Goal: Transaction & Acquisition: Purchase product/service

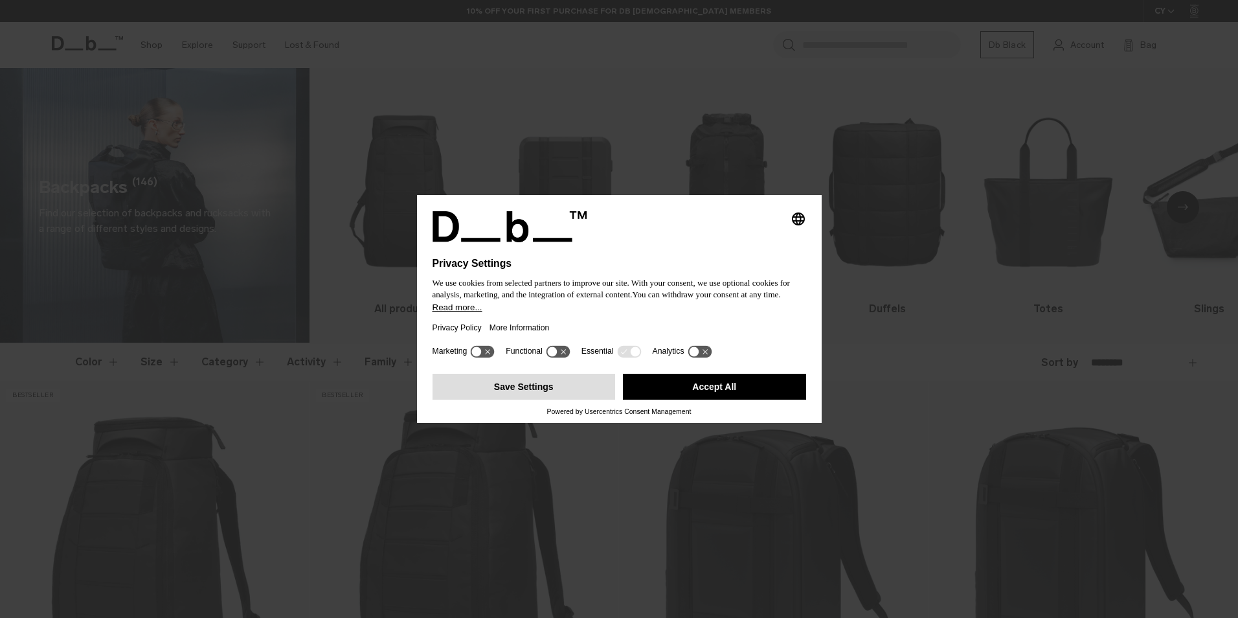
click at [567, 383] on button "Save Settings" at bounding box center [523, 386] width 183 height 26
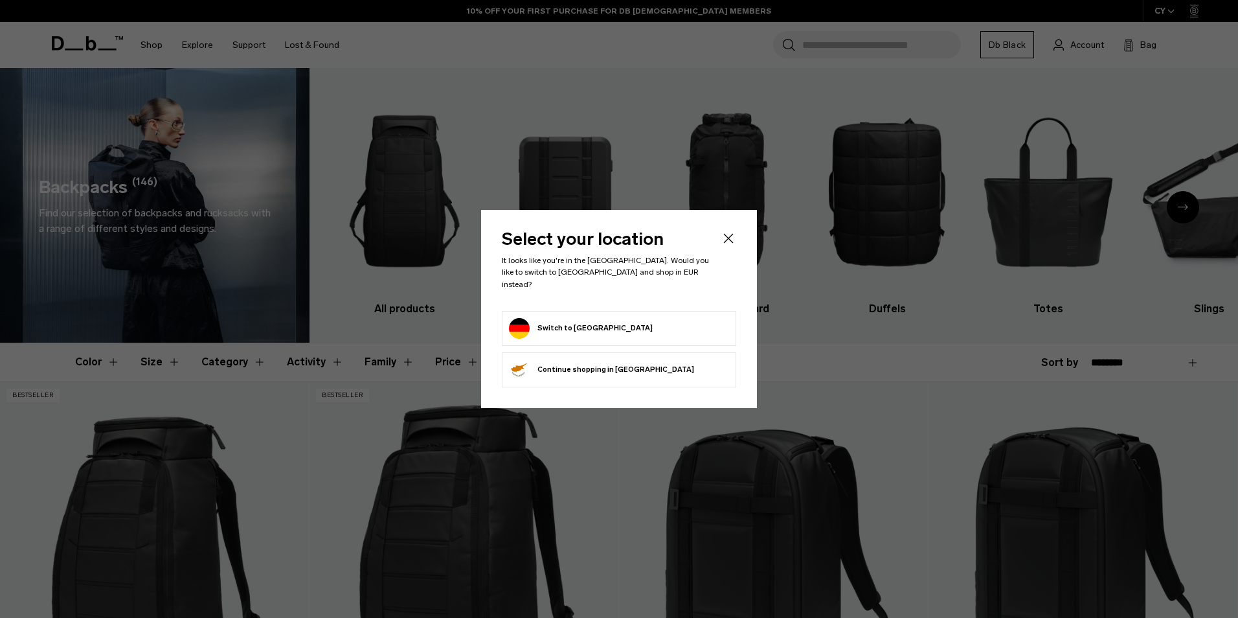
click at [548, 329] on button "Switch to Germany" at bounding box center [581, 328] width 144 height 21
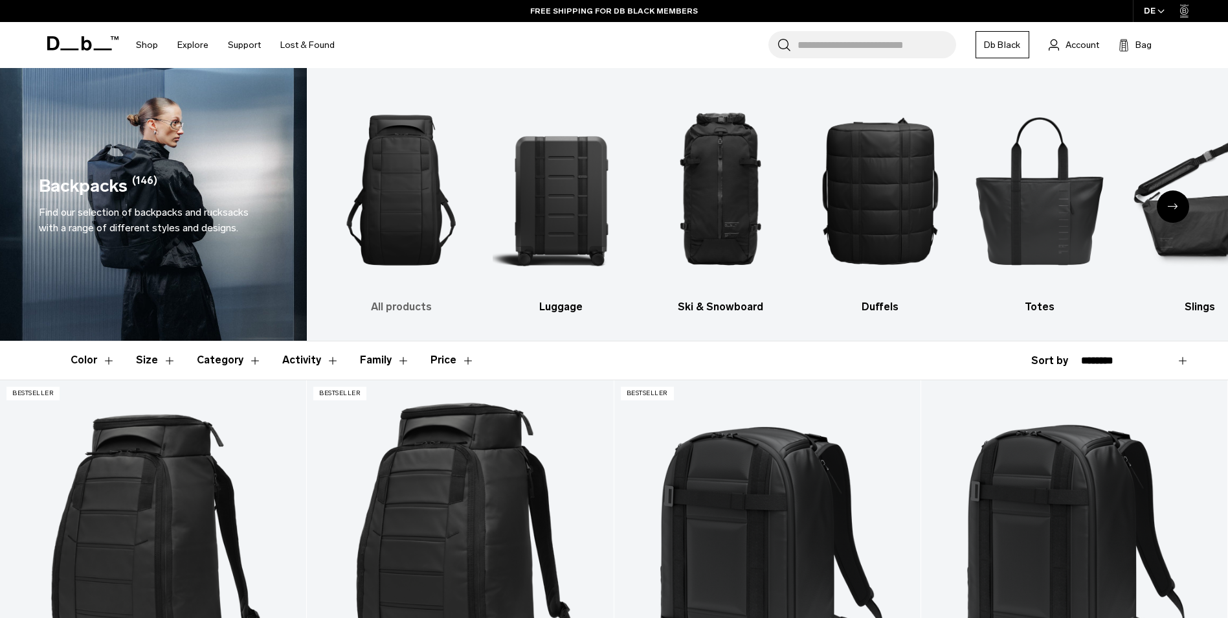
click at [397, 183] on img "1 / 10" at bounding box center [401, 189] width 137 height 205
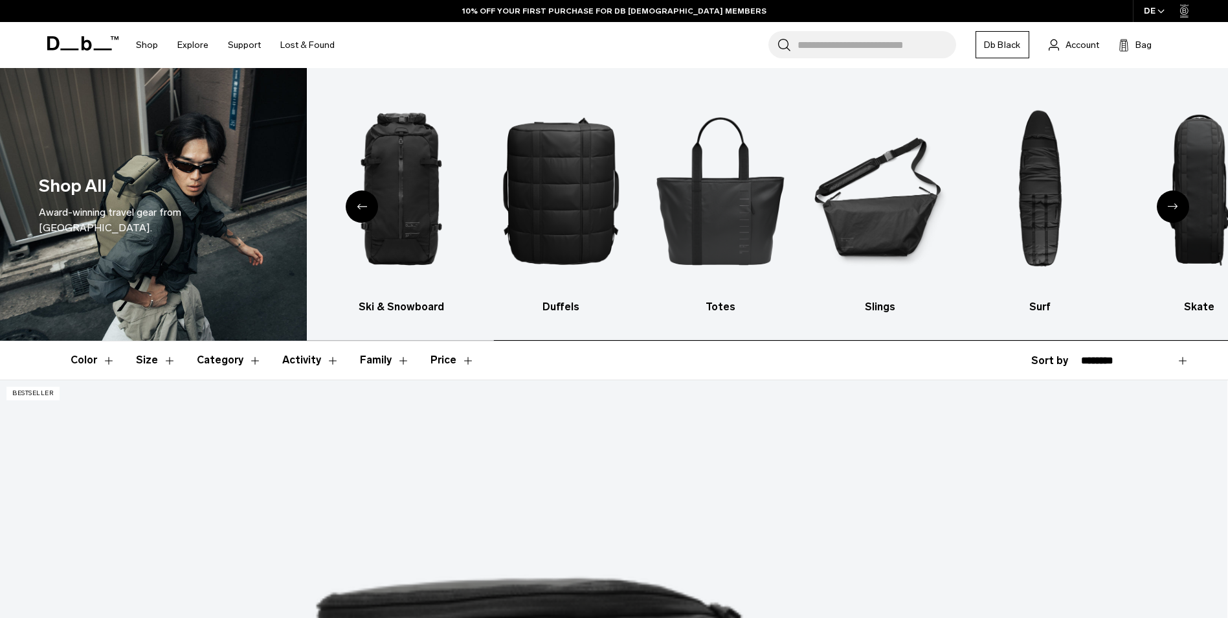
click at [600, 359] on header "Color Size Category Activity Family Price" at bounding box center [614, 360] width 1087 height 38
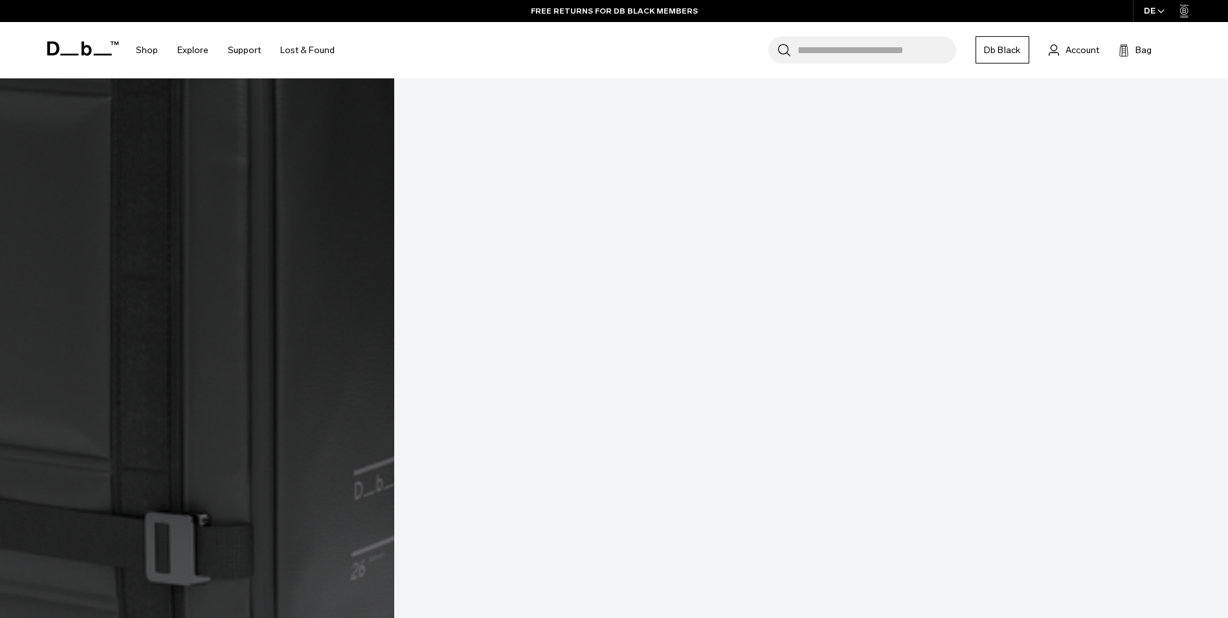
scroll to position [4920, 0]
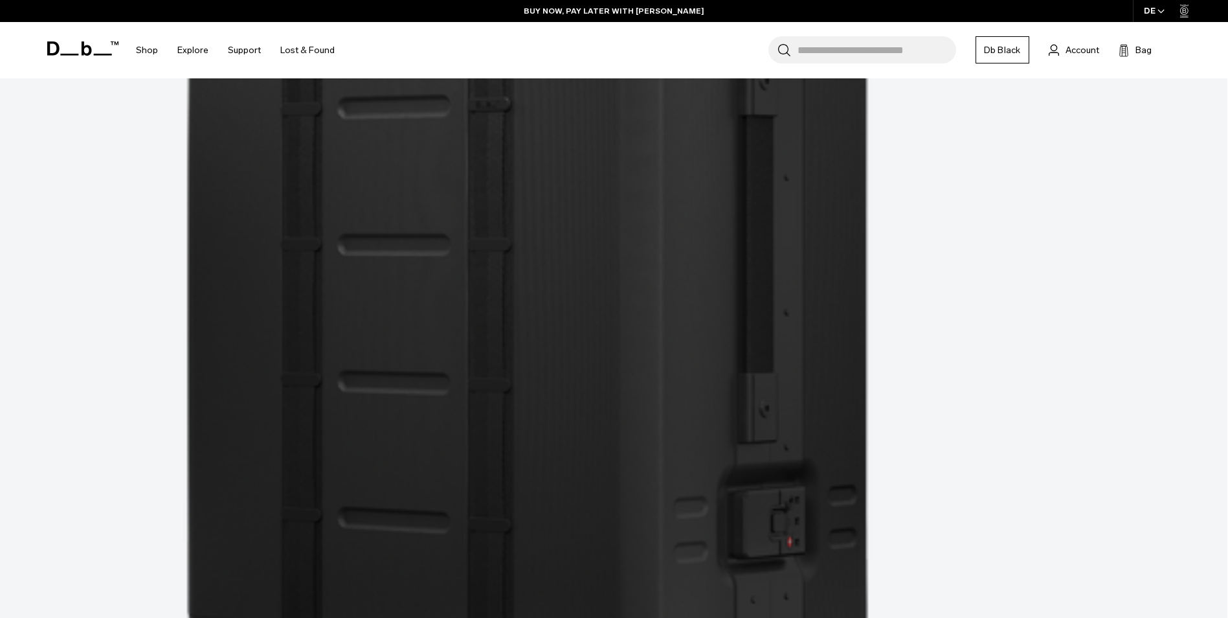
scroll to position [9598, 0]
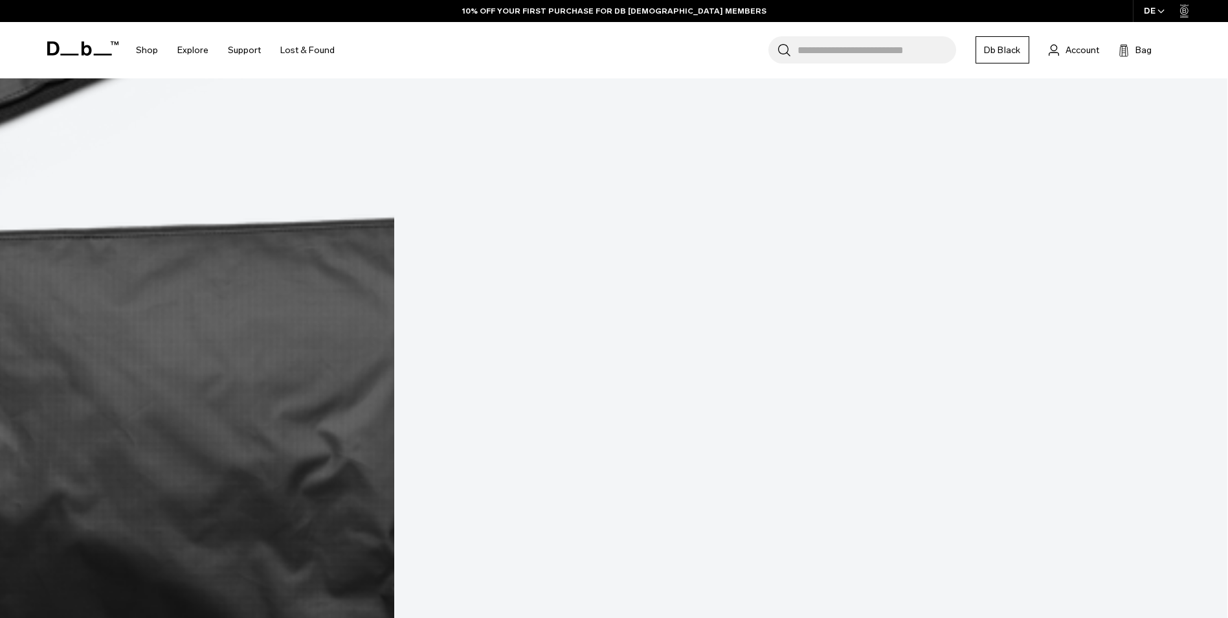
scroll to position [13698, 0]
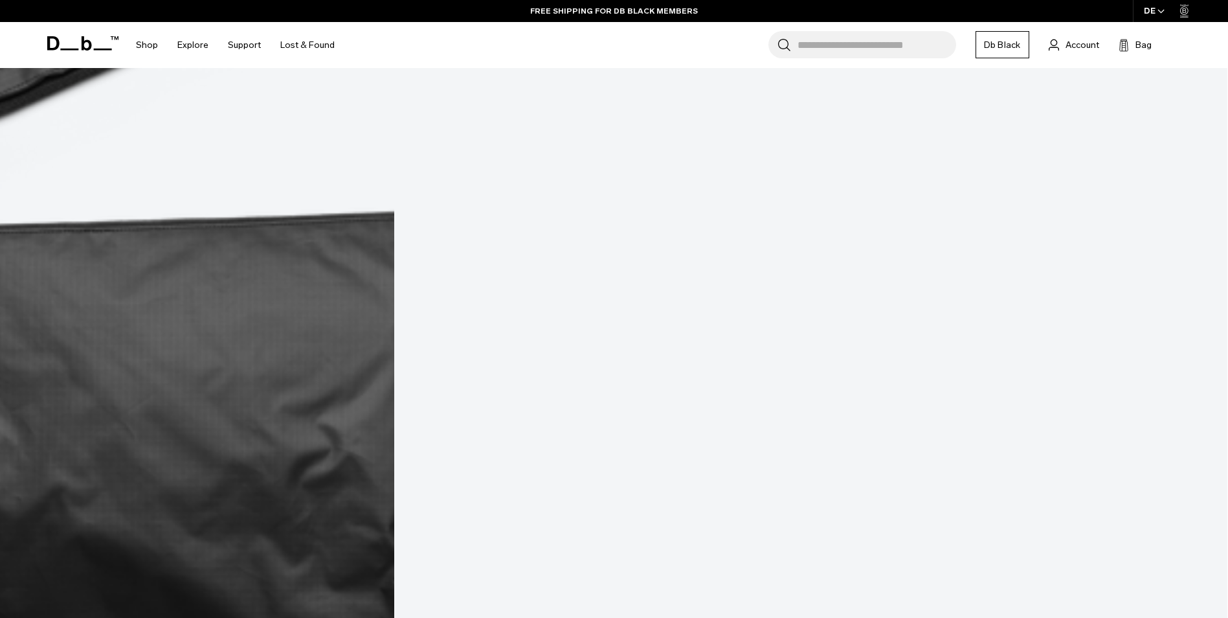
scroll to position [13959, 0]
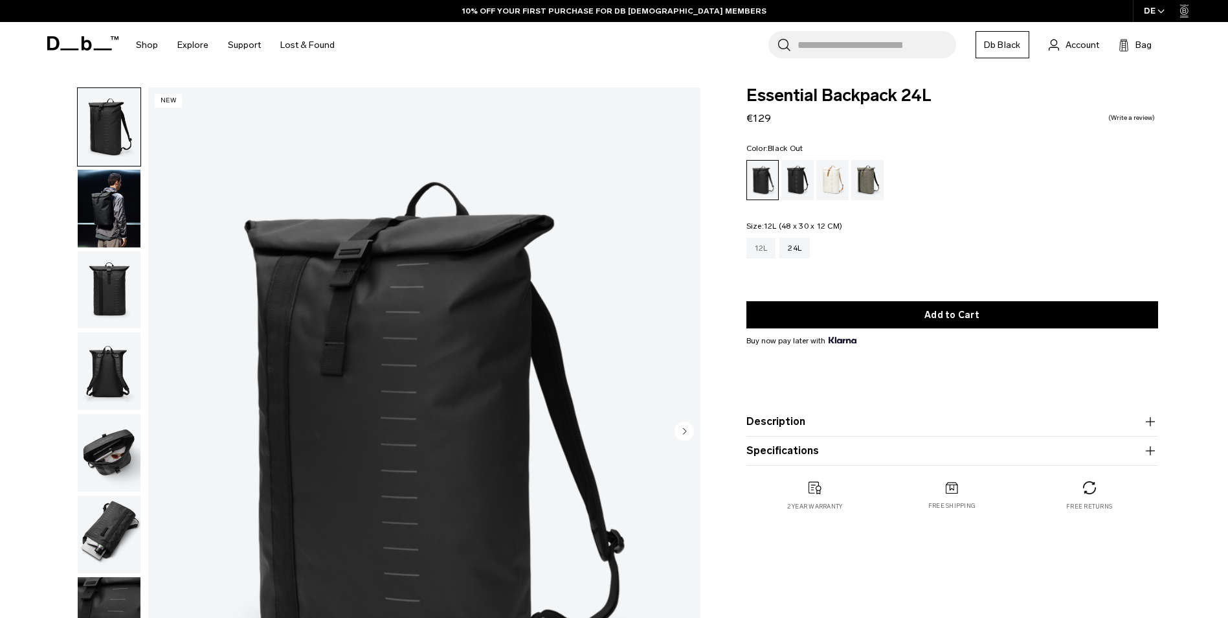
click at [761, 254] on div "12L" at bounding box center [761, 248] width 30 height 21
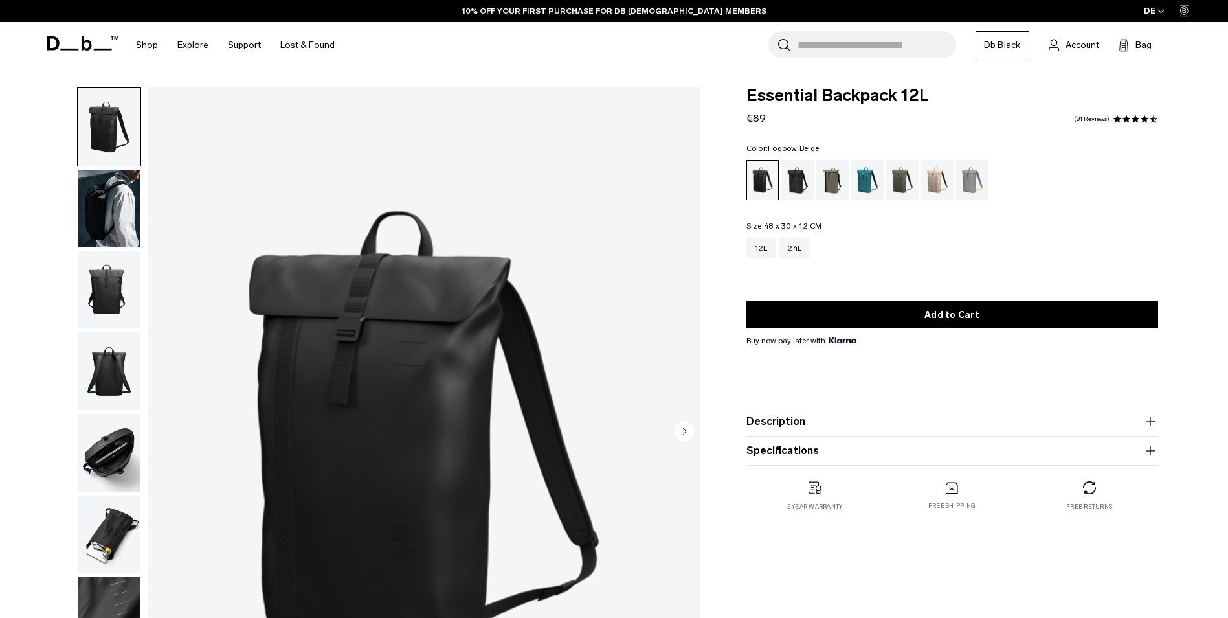
click at [939, 181] on div "Fogbow Beige" at bounding box center [937, 180] width 33 height 40
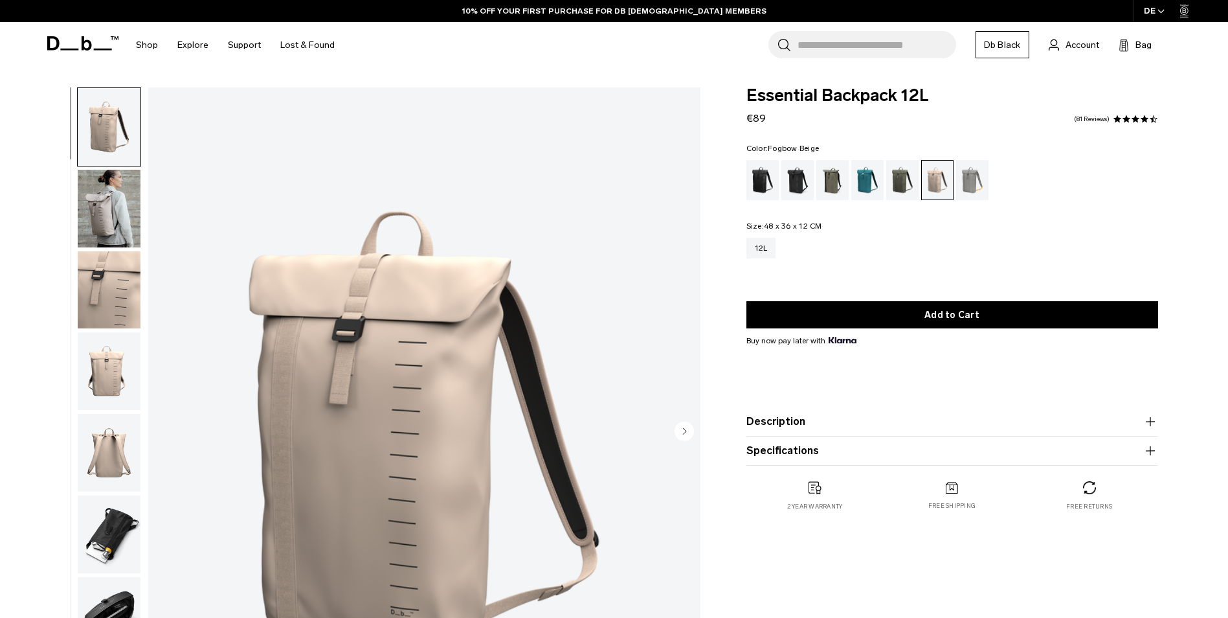
click at [109, 212] on img "button" at bounding box center [109, 209] width 63 height 78
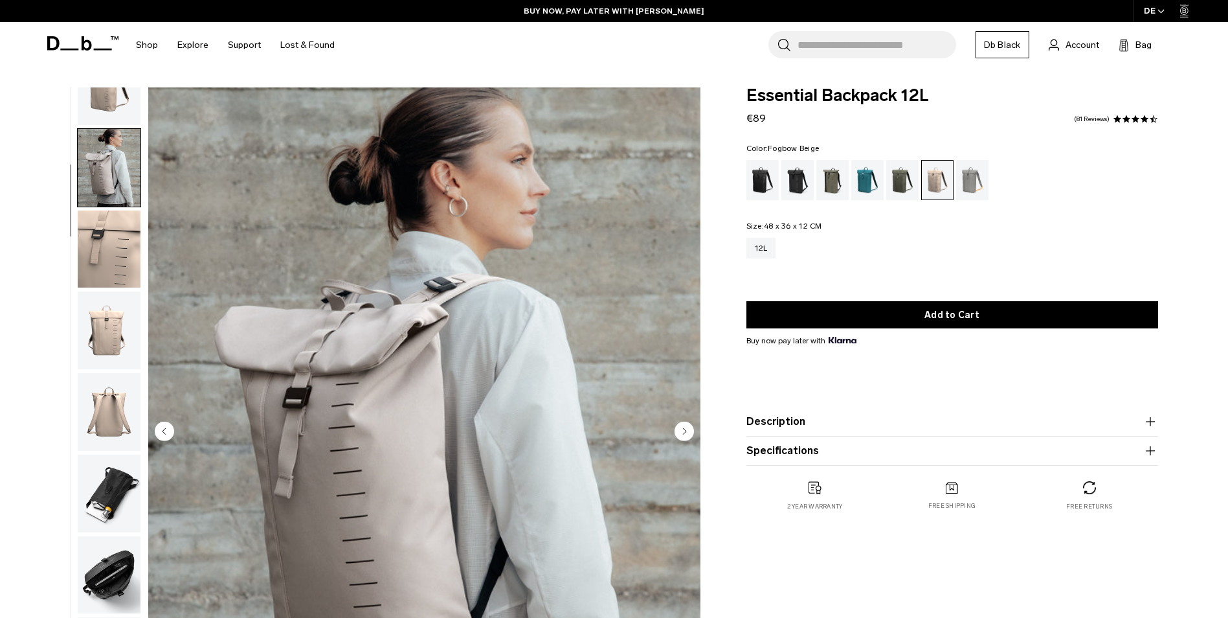
click at [878, 39] on input "Search for Bags, Luggage..." at bounding box center [876, 44] width 159 height 27
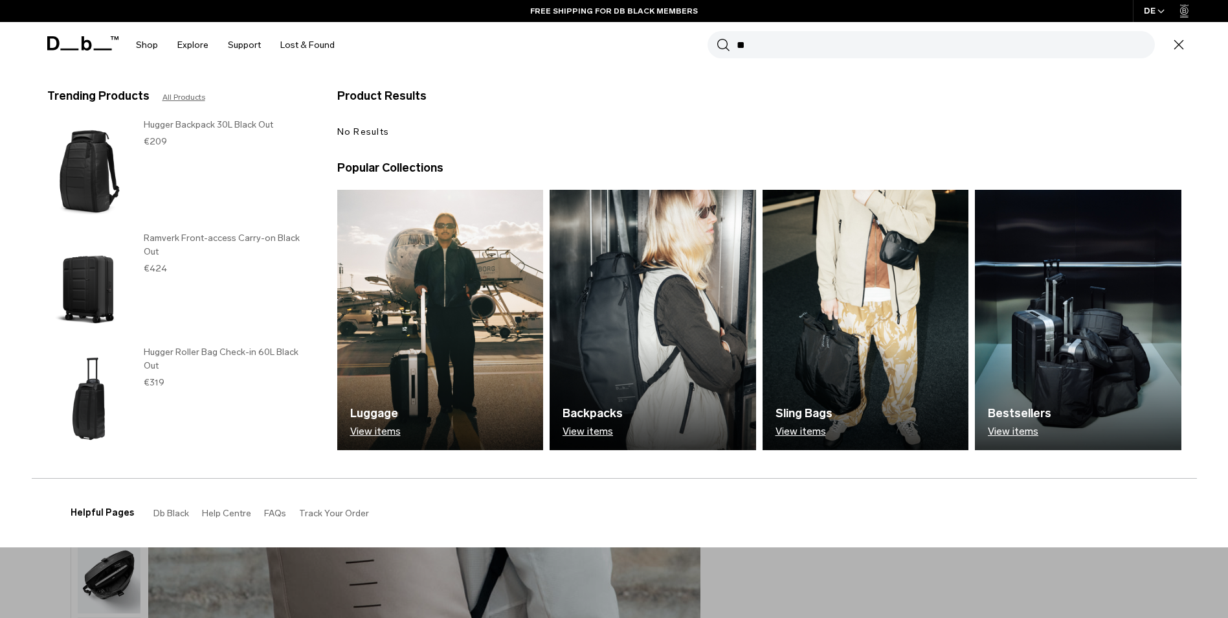
type input "*"
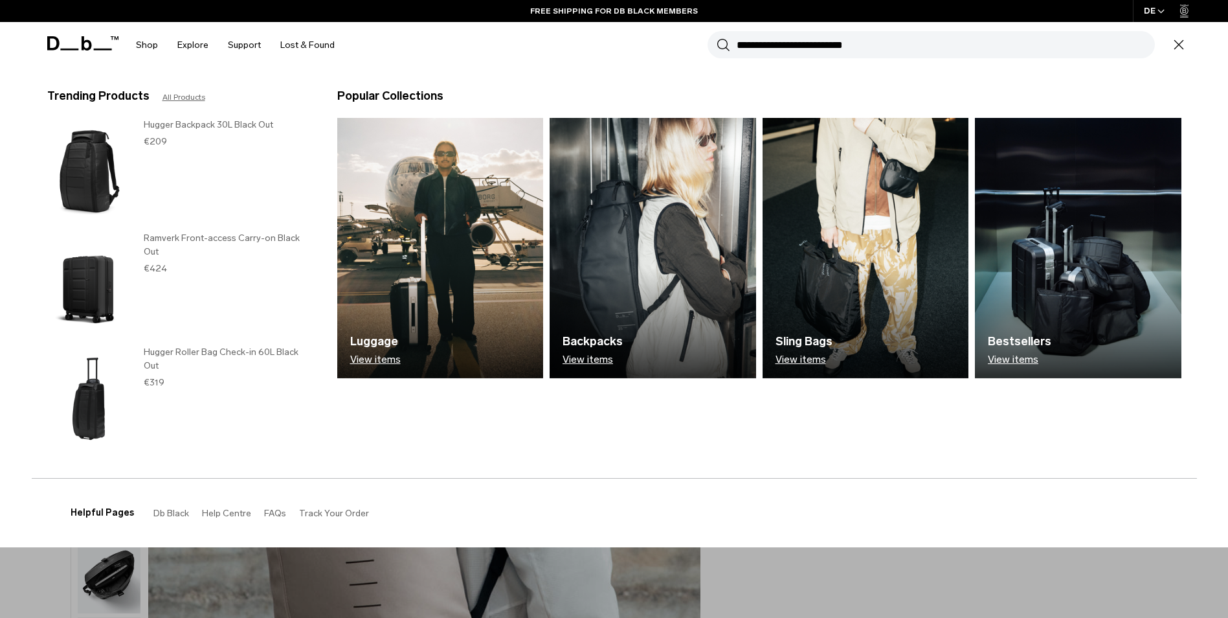
click at [1172, 41] on icon "button" at bounding box center [1179, 45] width 16 height 16
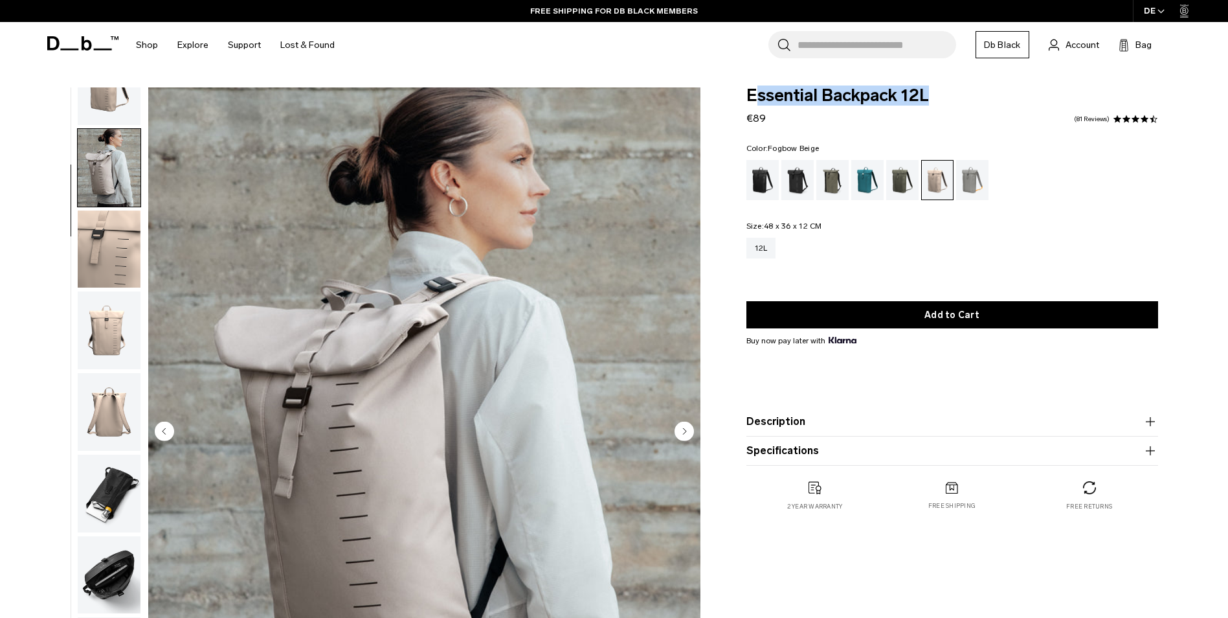
drag, startPoint x: 752, startPoint y: 93, endPoint x: 937, endPoint y: 93, distance: 185.1
click at [937, 93] on span "Essential Backpack 12L" at bounding box center [952, 95] width 412 height 17
drag, startPoint x: 749, startPoint y: 93, endPoint x: 924, endPoint y: 89, distance: 174.8
click at [924, 89] on span "Essential Backpack 12L" at bounding box center [952, 95] width 412 height 17
copy span "Essential Backpack 12L"
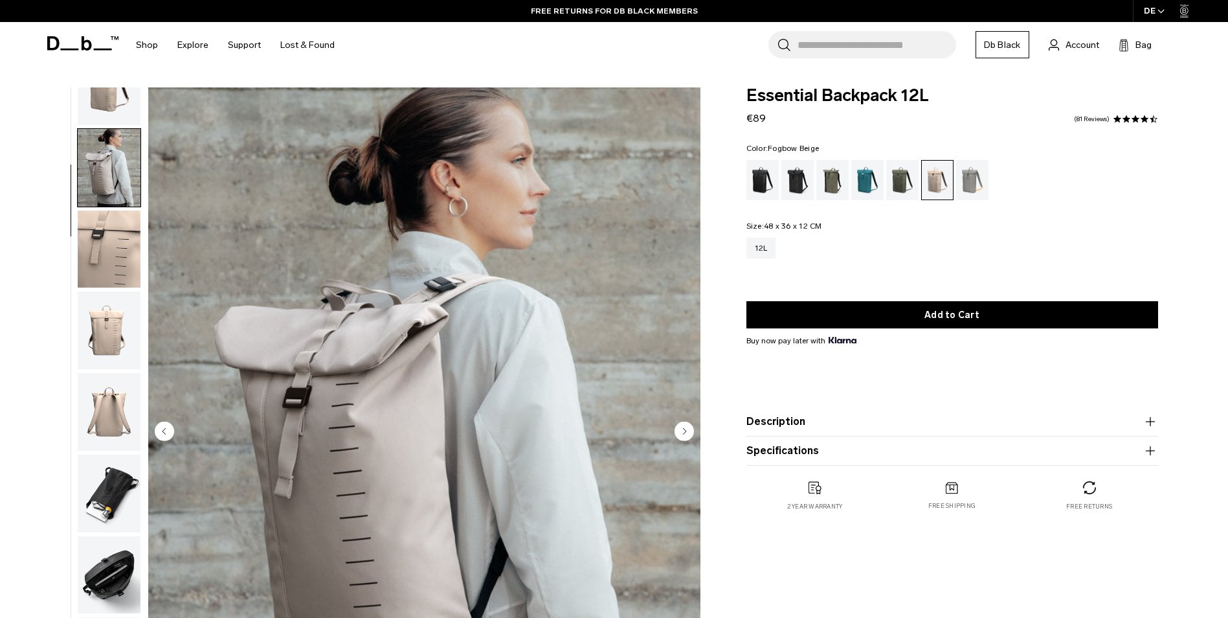
click at [867, 48] on input "Search for Bags, Luggage..." at bounding box center [876, 44] width 159 height 27
paste input "**********"
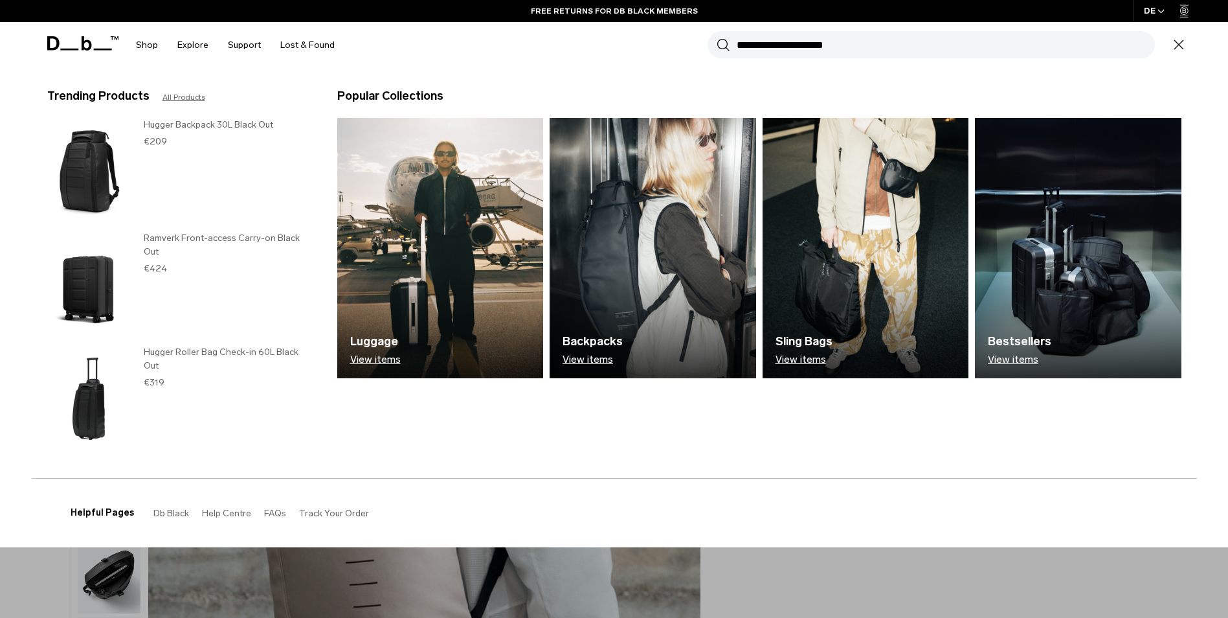
type input "**********"
click at [717, 38] on button "Search" at bounding box center [724, 45] width 14 height 14
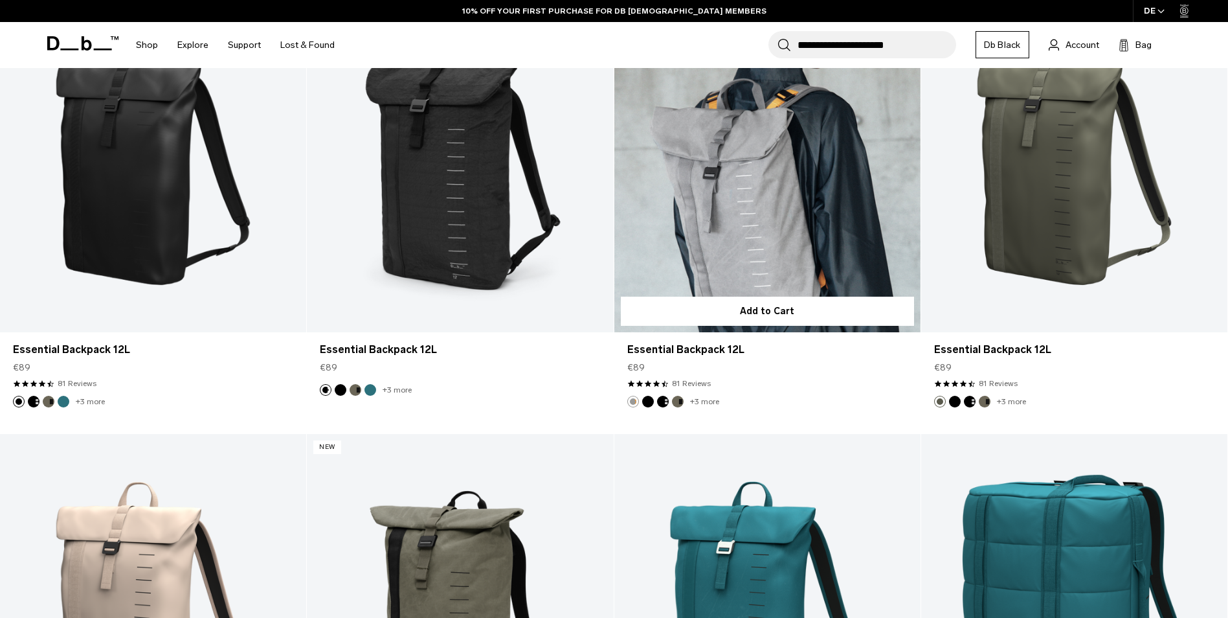
scroll to position [194, 0]
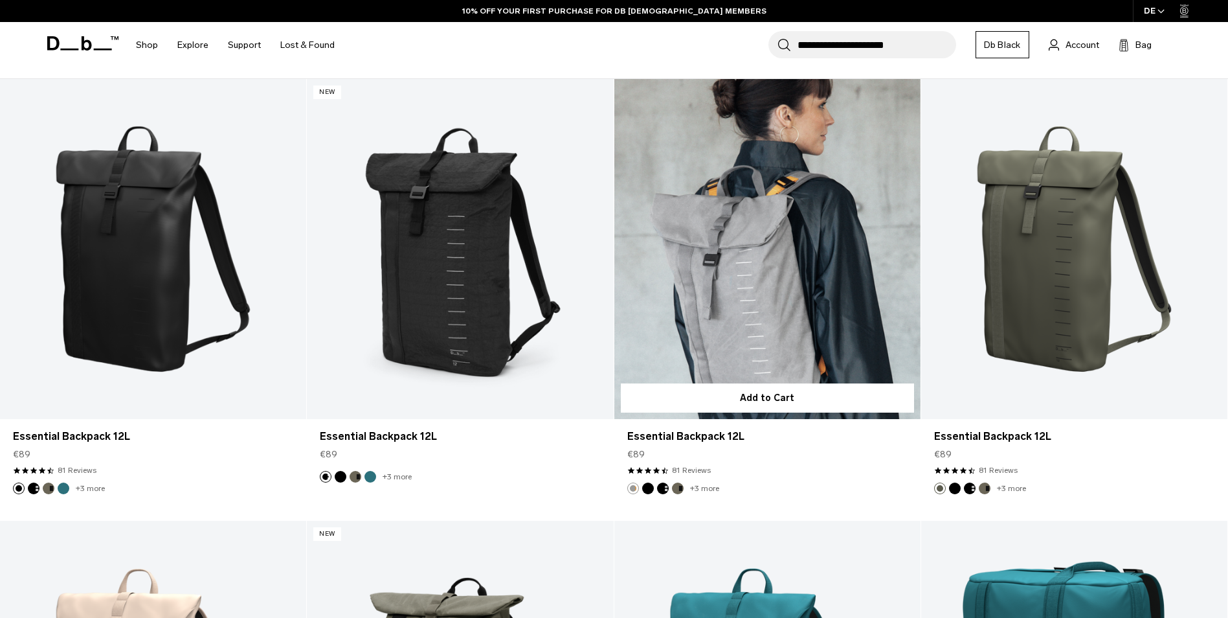
click at [768, 210] on link "Essential Backpack 12L" at bounding box center [767, 249] width 306 height 340
